Goal: Register for event/course

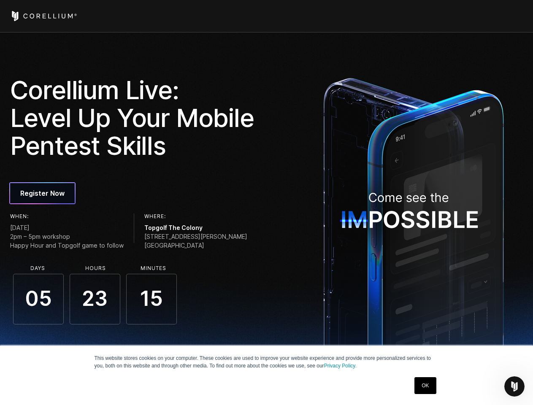
click at [266, 202] on div "Corellium Live: Level Up Your Mobile Pentest Skills Register Now When: [DATE] 2…" at bounding box center [156, 200] width 292 height 248
click at [514, 386] on icon "Open Intercom Messenger" at bounding box center [514, 387] width 14 height 14
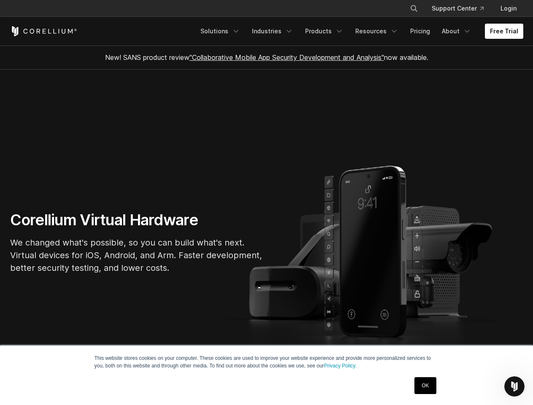
click at [266, 202] on section "Corellium Virtual Hardware We changed what's possible, so you can build what's …" at bounding box center [266, 246] width 533 height 352
